Goal: Task Accomplishment & Management: Manage account settings

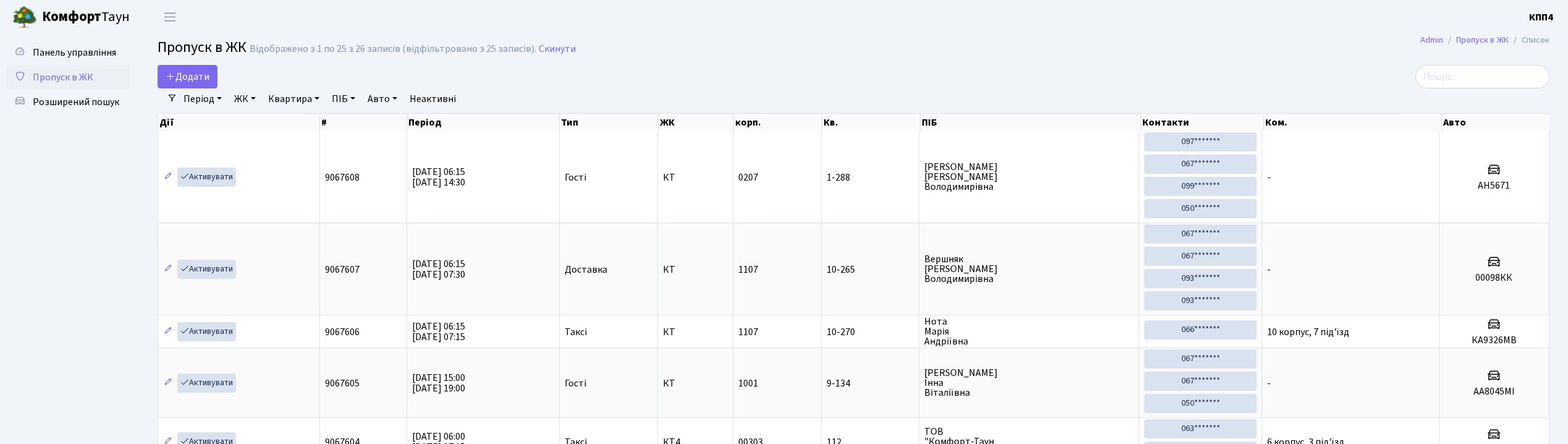
select select "25"
click at [63, 50] on span "Панель управління" at bounding box center [74, 52] width 83 height 14
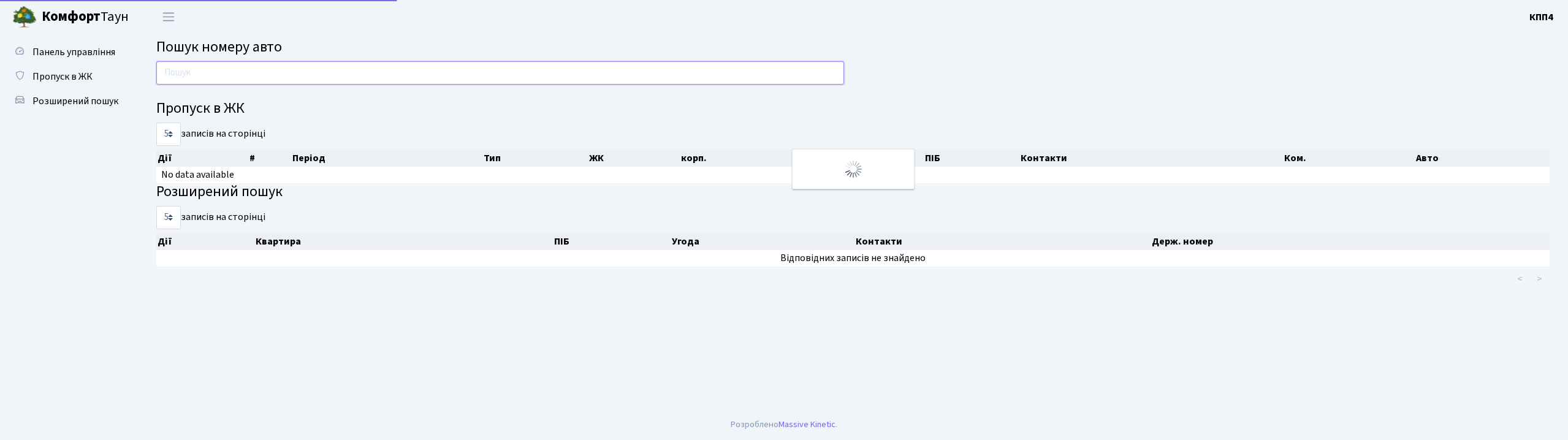
drag, startPoint x: 0, startPoint y: 0, endPoint x: 250, endPoint y: 70, distance: 259.6
click at [250, 70] on input "text" at bounding box center [500, 72] width 688 height 23
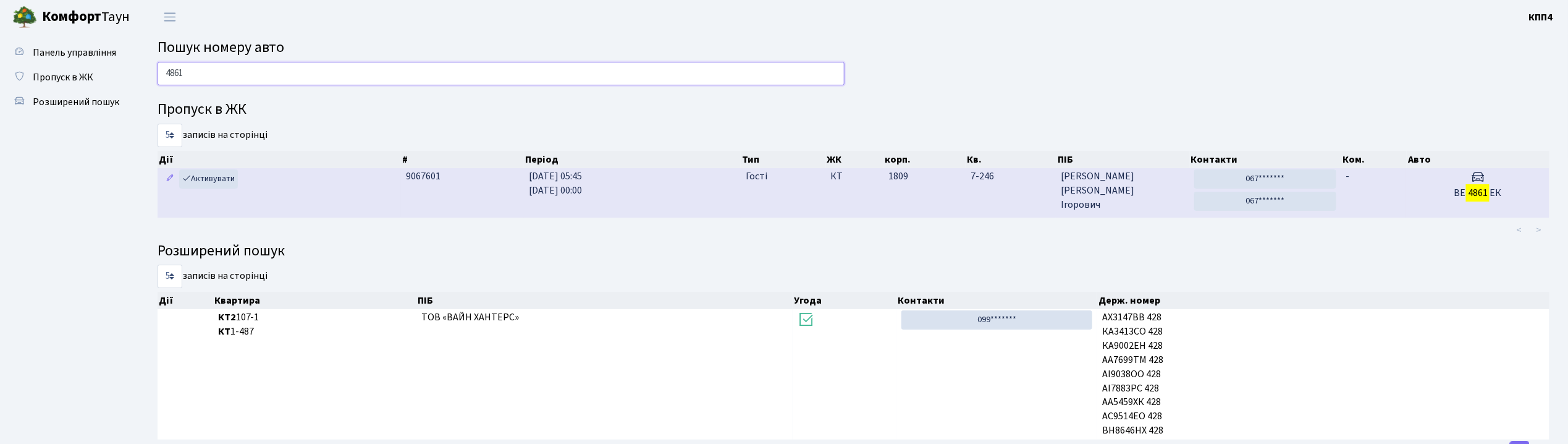
type input "4861"
click at [1018, 201] on td "7-246" at bounding box center [1011, 193] width 91 height 49
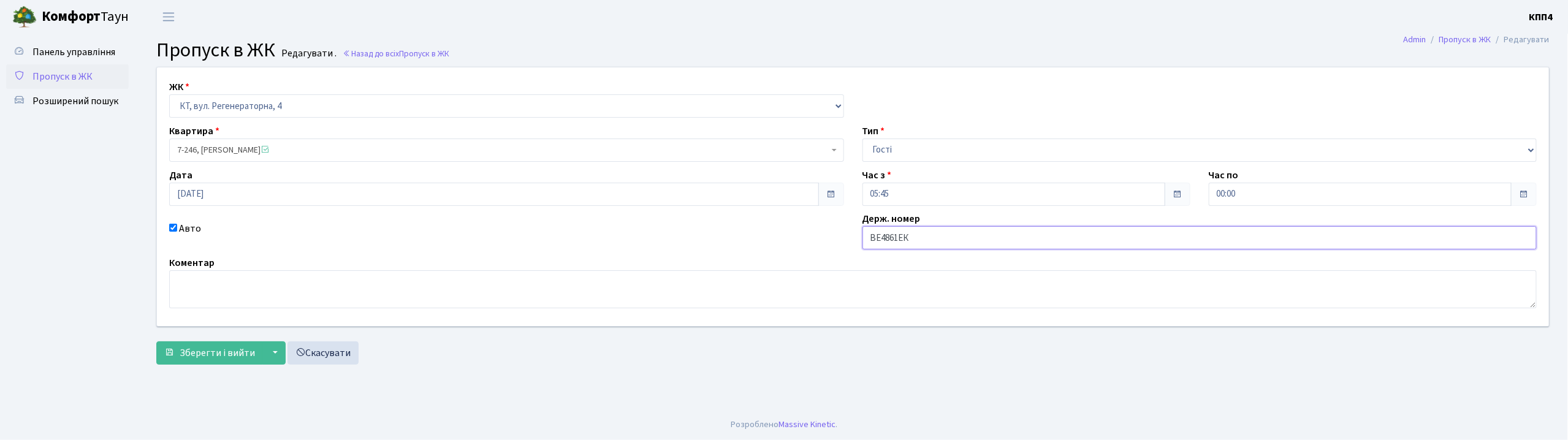
click at [887, 244] on input "ВЕ4861ЕК" at bounding box center [1199, 237] width 675 height 23
click at [881, 248] on input "ВЕ4861ЕК" at bounding box center [1199, 237] width 675 height 23
type input "ВН4861ЕК"
click at [205, 359] on span "Зберегти і вийти" at bounding box center [217, 353] width 76 height 14
